Goal: Transaction & Acquisition: Register for event/course

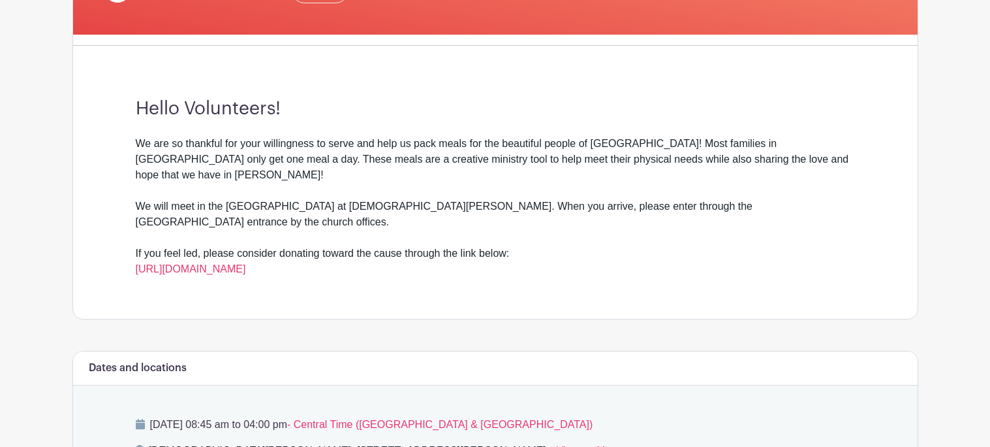
scroll to position [308, 0]
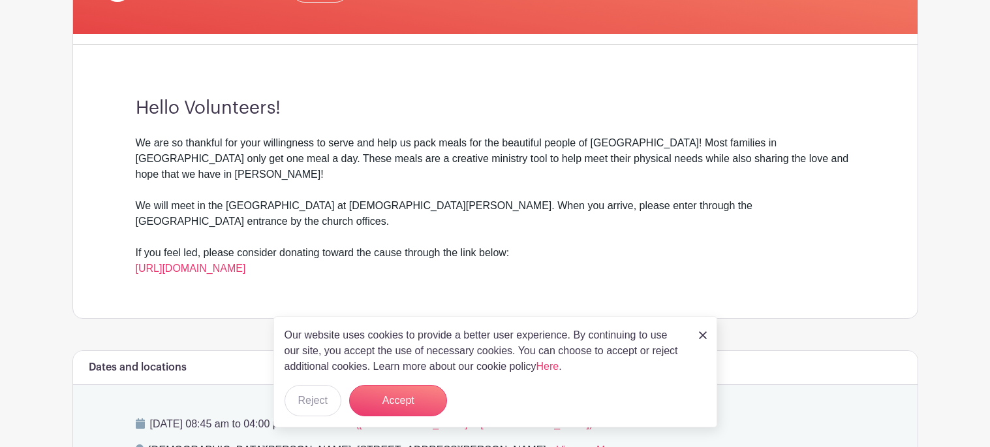
click at [704, 334] on img at bounding box center [703, 335] width 8 height 8
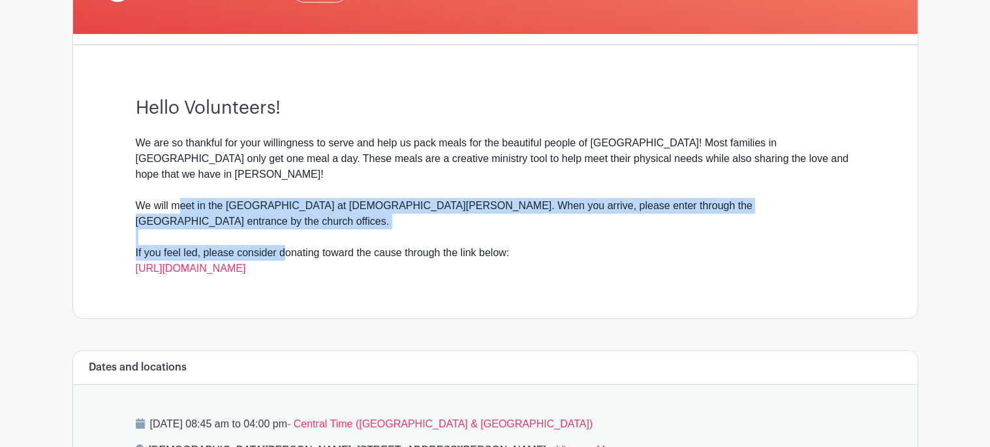
drag, startPoint x: 181, startPoint y: 188, endPoint x: 283, endPoint y: 218, distance: 106.8
click at [283, 218] on div "We are so thankful for your willingness to serve and help us pack meals for the…" at bounding box center [496, 205] width 720 height 141
click at [282, 219] on div "We are so thankful for your willingness to serve and help us pack meals for the…" at bounding box center [496, 205] width 720 height 141
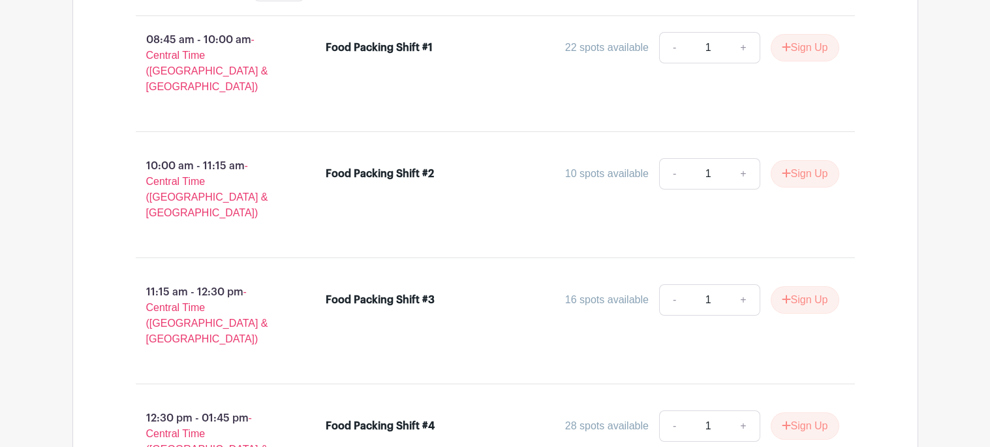
scroll to position [881, 0]
click at [753, 283] on link "+" at bounding box center [743, 298] width 33 height 31
click at [667, 283] on link "-" at bounding box center [674, 298] width 30 height 31
type input "1"
click at [516, 278] on li "Food Packing Shift #3 16 spots available - 1 + Sign Up" at bounding box center [583, 301] width 524 height 47
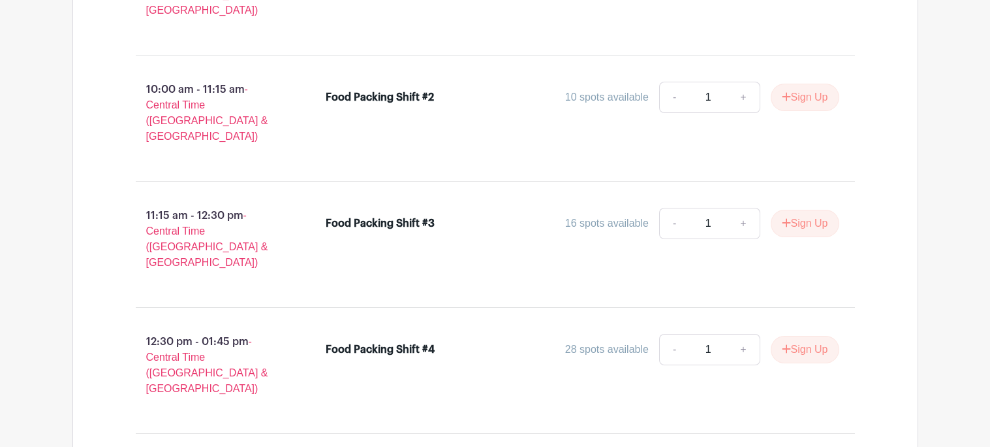
scroll to position [958, 0]
click at [806, 82] on button "Sign Up" at bounding box center [805, 95] width 69 height 27
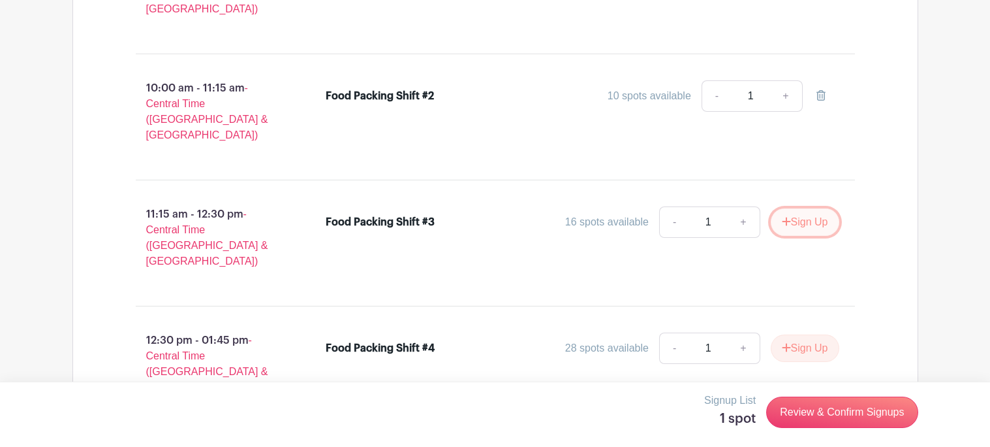
click at [799, 208] on button "Sign Up" at bounding box center [805, 221] width 69 height 27
click at [786, 334] on button "Sign Up" at bounding box center [805, 347] width 69 height 27
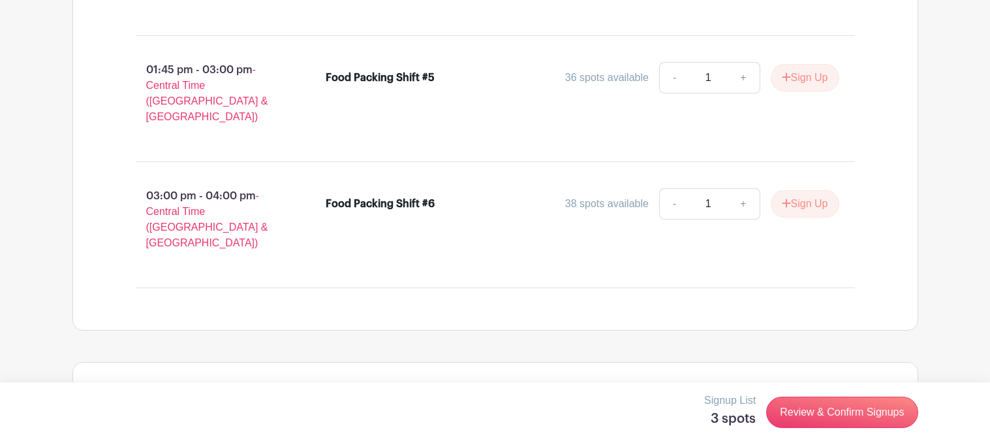
scroll to position [1418, 0]
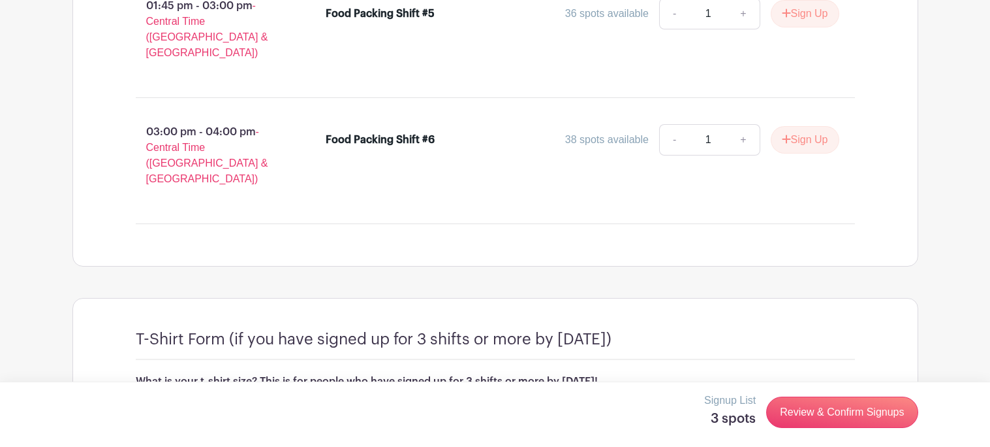
click at [581, 399] on input "text" at bounding box center [496, 414] width 720 height 31
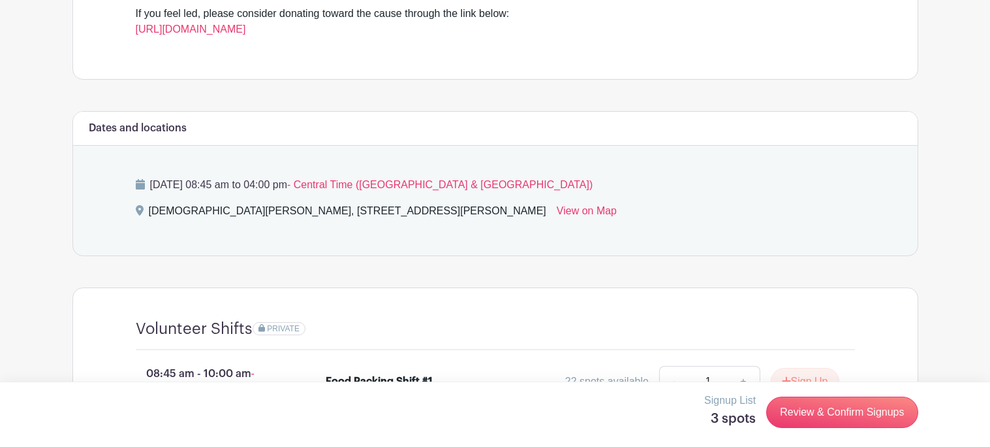
scroll to position [0, 0]
